Goal: Transaction & Acquisition: Purchase product/service

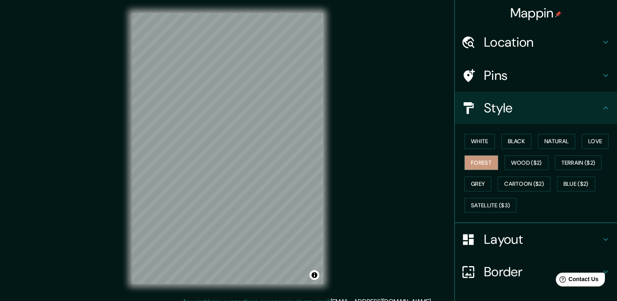
click at [384, 191] on div "Mappin Location [GEOGRAPHIC_DATA], [GEOGRAPHIC_DATA], [GEOGRAPHIC_DATA] Pins St…" at bounding box center [308, 155] width 617 height 310
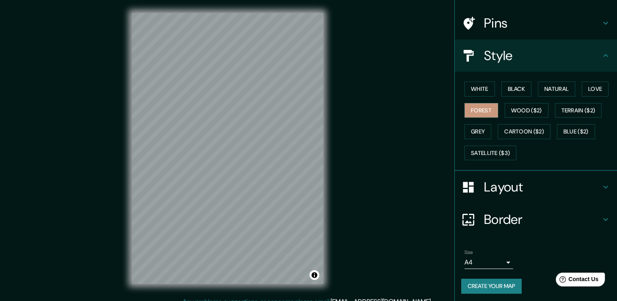
scroll to position [53, 0]
click at [495, 283] on button "Create your map" at bounding box center [491, 285] width 60 height 15
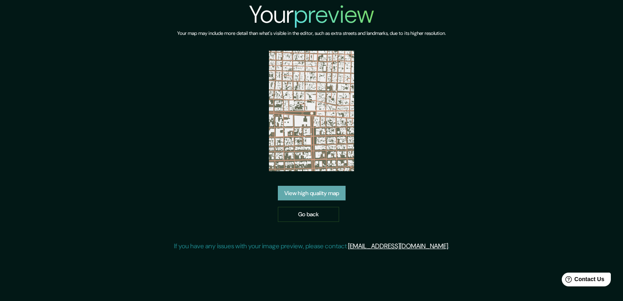
click at [331, 198] on link "View high quality map" at bounding box center [312, 193] width 68 height 15
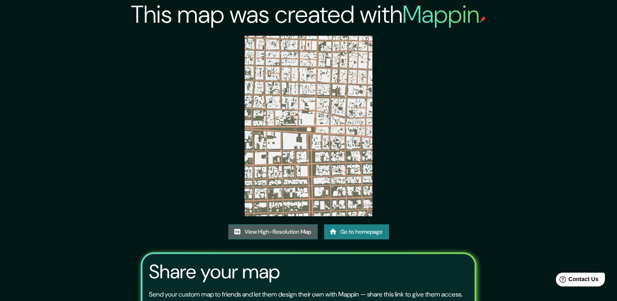
click at [289, 234] on link "View High-Resolution Map" at bounding box center [272, 231] width 89 height 15
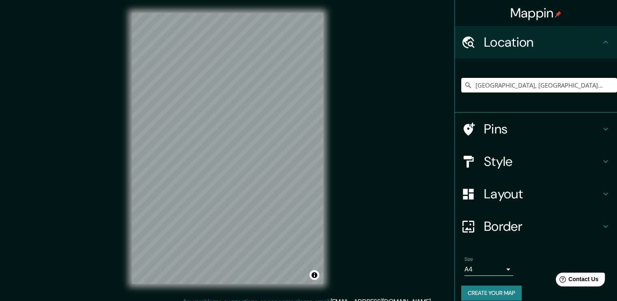
click at [529, 86] on input "[GEOGRAPHIC_DATA], [GEOGRAPHIC_DATA], [GEOGRAPHIC_DATA]" at bounding box center [539, 85] width 156 height 15
click at [604, 84] on input "[GEOGRAPHIC_DATA], [GEOGRAPHIC_DATA], [GEOGRAPHIC_DATA]" at bounding box center [539, 85] width 156 height 15
drag, startPoint x: 470, startPoint y: 84, endPoint x: 623, endPoint y: 86, distance: 152.9
click at [617, 86] on html "Mappin Location Chapultepec Norte, 44600 Guadalajara, Jalisco, México Pins Styl…" at bounding box center [308, 150] width 617 height 301
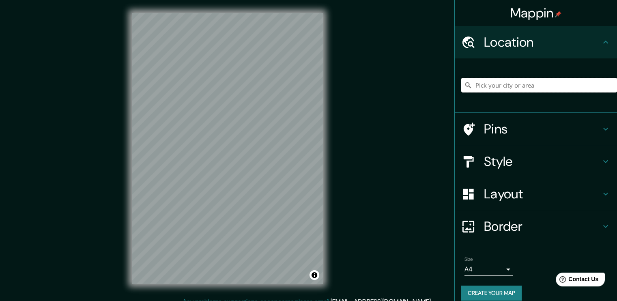
scroll to position [0, 0]
paste input "[GEOGRAPHIC_DATA], [GEOGRAPHIC_DATA], [GEOGRAPHIC_DATA]"
type input "[GEOGRAPHIC_DATA], [GEOGRAPHIC_DATA], [GEOGRAPHIC_DATA]"
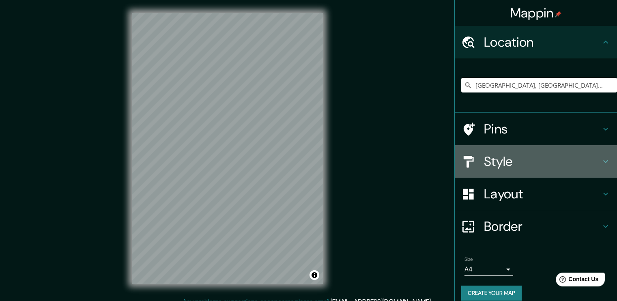
click at [504, 162] on h4 "Style" at bounding box center [542, 161] width 117 height 16
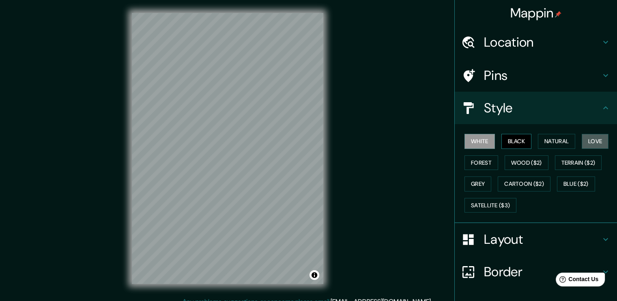
drag, startPoint x: 592, startPoint y: 140, endPoint x: 524, endPoint y: 146, distance: 68.9
click at [583, 142] on button "Love" at bounding box center [595, 141] width 27 height 15
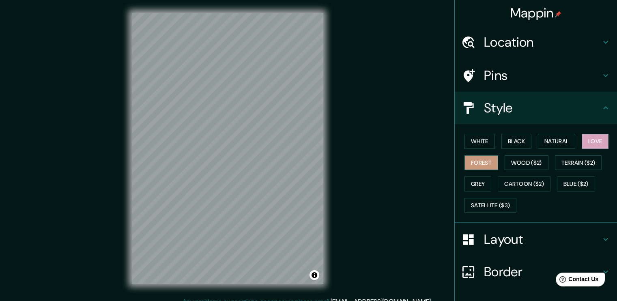
click at [477, 163] on button "Forest" at bounding box center [481, 162] width 34 height 15
click at [512, 160] on button "Wood ($2)" at bounding box center [527, 162] width 44 height 15
click at [477, 162] on button "Forest" at bounding box center [481, 162] width 34 height 15
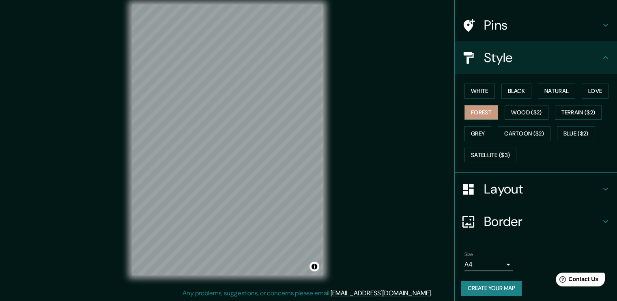
scroll to position [53, 0]
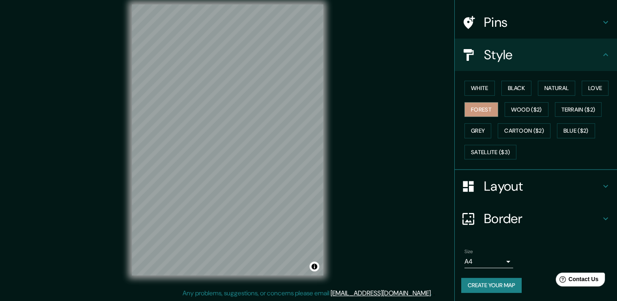
click at [503, 281] on button "Create your map" at bounding box center [491, 285] width 60 height 15
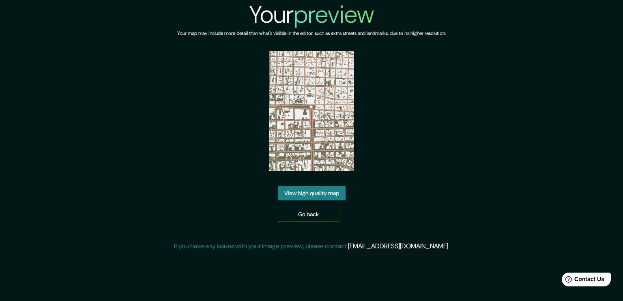
click at [317, 214] on link "Go back" at bounding box center [308, 214] width 61 height 15
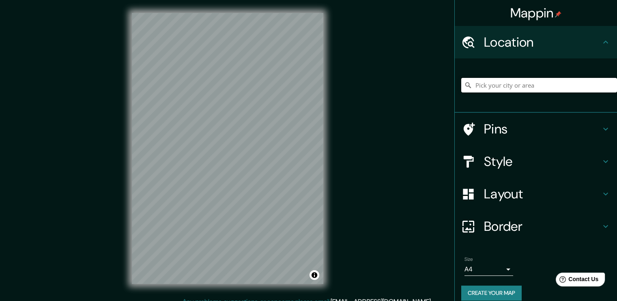
click at [537, 85] on input "Pick your city or area" at bounding box center [539, 85] width 156 height 15
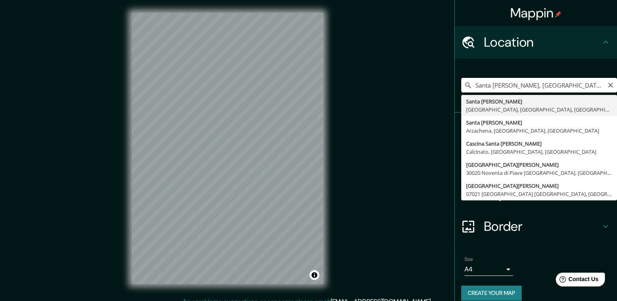
click at [544, 86] on input "Santa Teresina, Noventa di Piave, Ciudad metropolitana de Venecia, Italia" at bounding box center [539, 85] width 156 height 15
drag, startPoint x: 505, startPoint y: 86, endPoint x: 623, endPoint y: 86, distance: 118.0
click at [617, 86] on html "Mappin Location Santa Teresina, Noventa di Piave, Ciudad metropolitana de Venec…" at bounding box center [308, 150] width 617 height 301
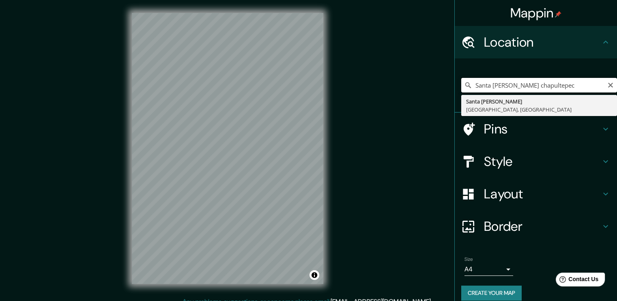
drag, startPoint x: 566, startPoint y: 82, endPoint x: 510, endPoint y: 87, distance: 56.2
click at [510, 87] on input "Santa Teresita chapultepec" at bounding box center [539, 85] width 156 height 15
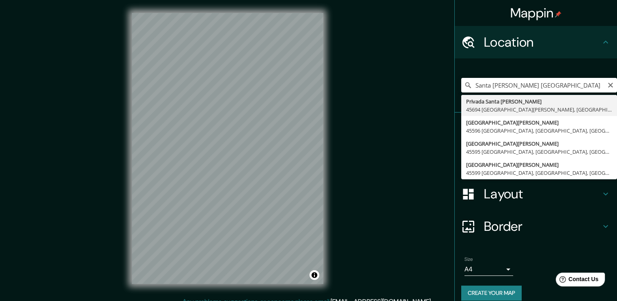
drag, startPoint x: 555, startPoint y: 105, endPoint x: 556, endPoint y: 93, distance: 12.2
type input "Privada Santa Teresita, 45694 San José el Verde, Jalisco, México"
